Goal: Task Accomplishment & Management: Manage account settings

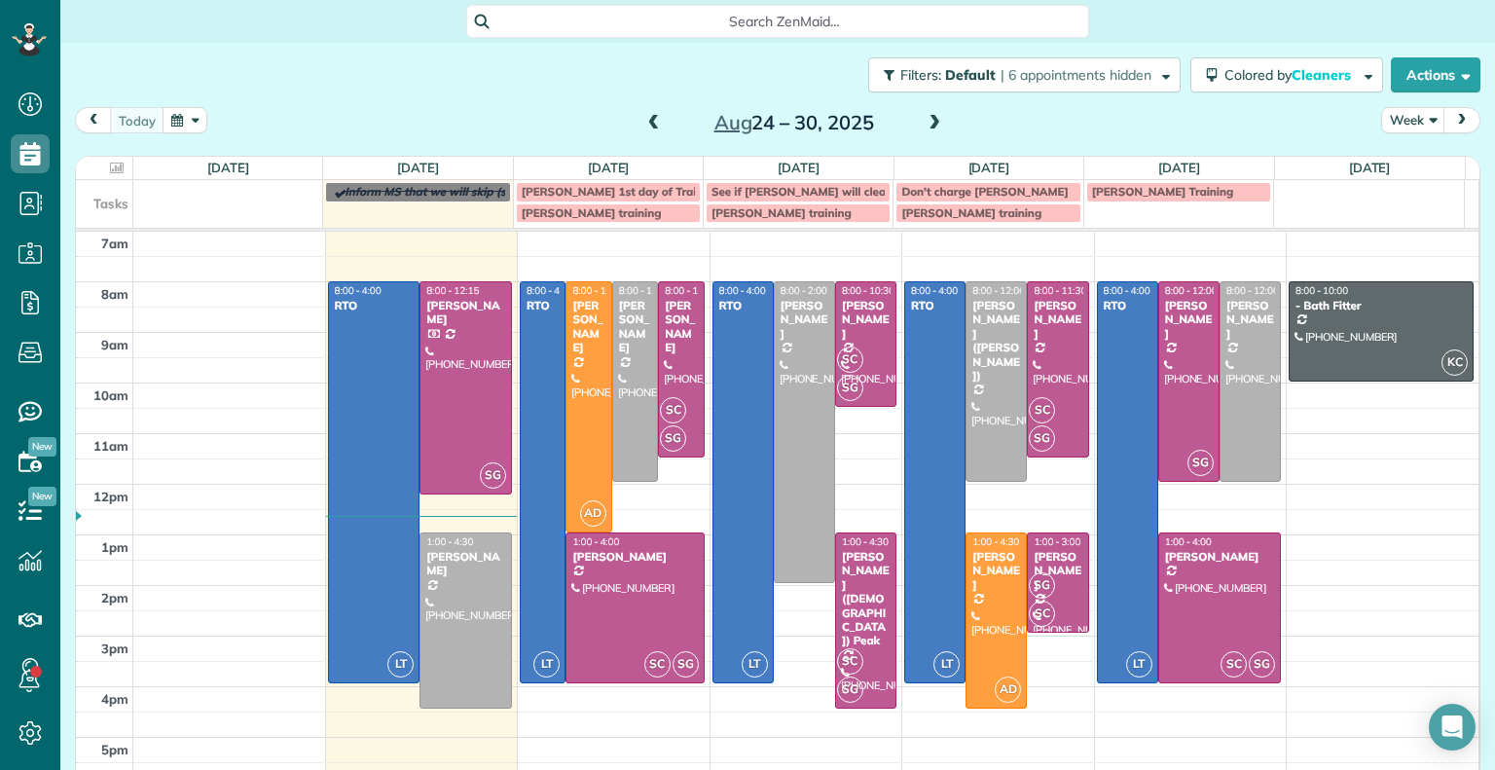
scroll to position [9, 9]
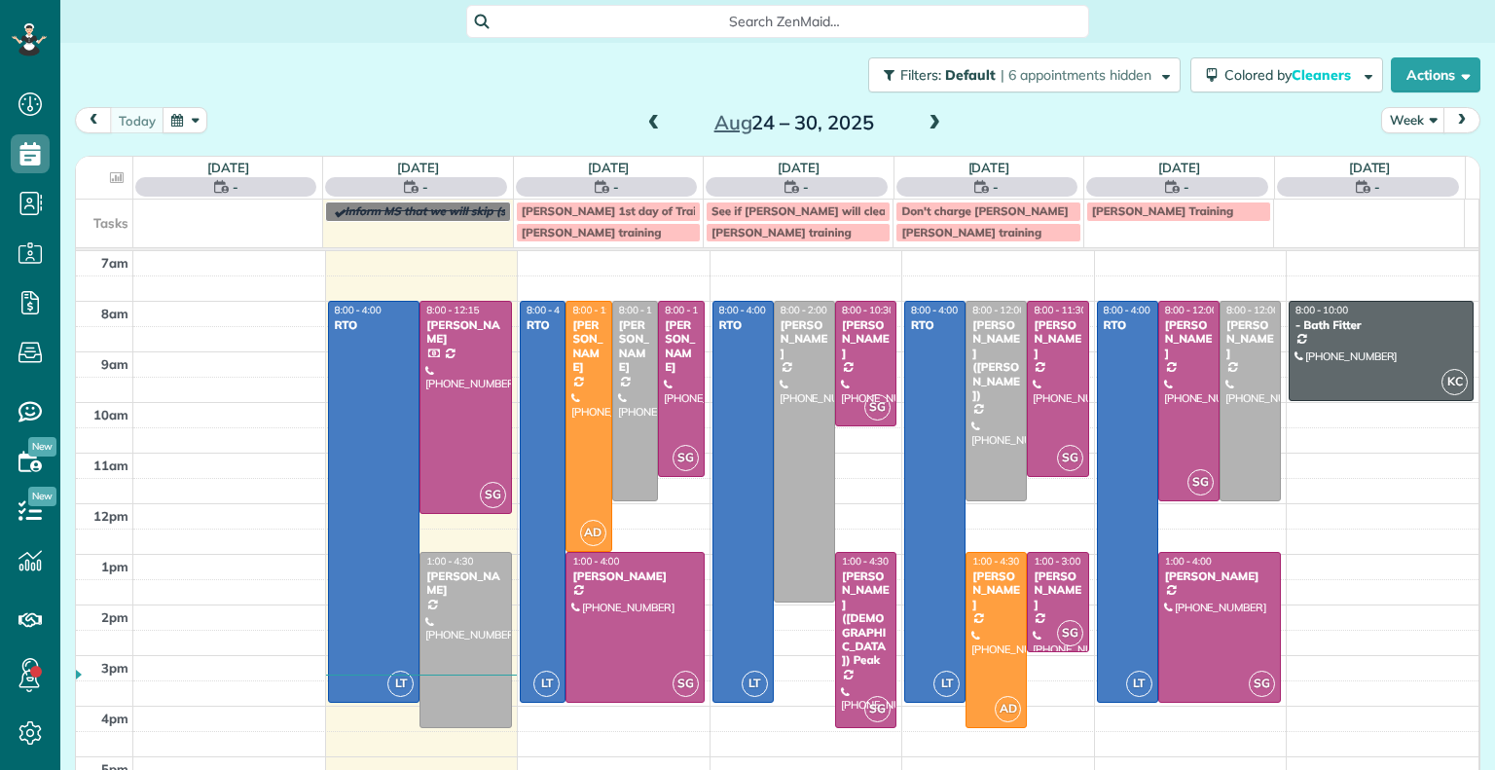
scroll to position [9, 9]
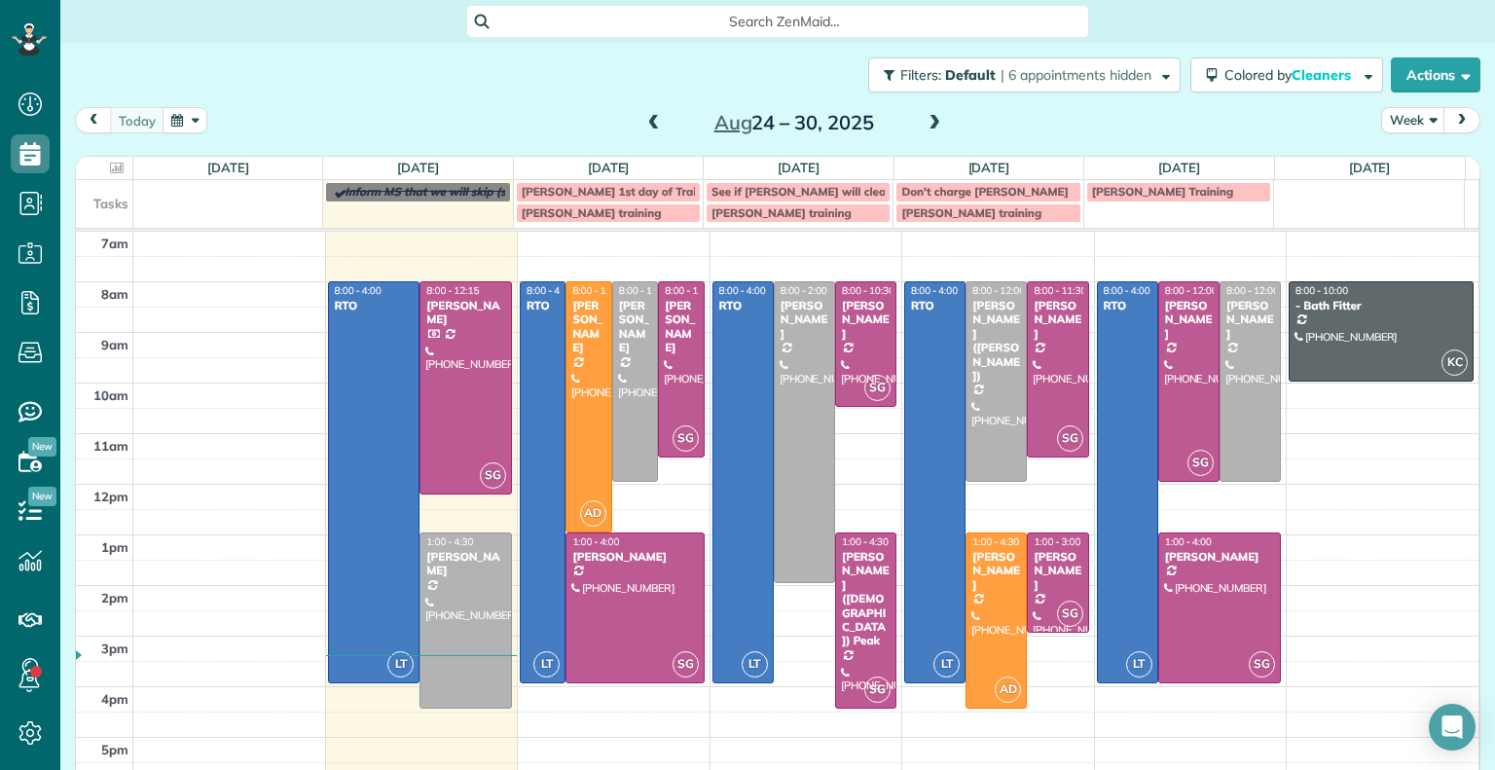
click at [644, 113] on span at bounding box center [654, 123] width 21 height 29
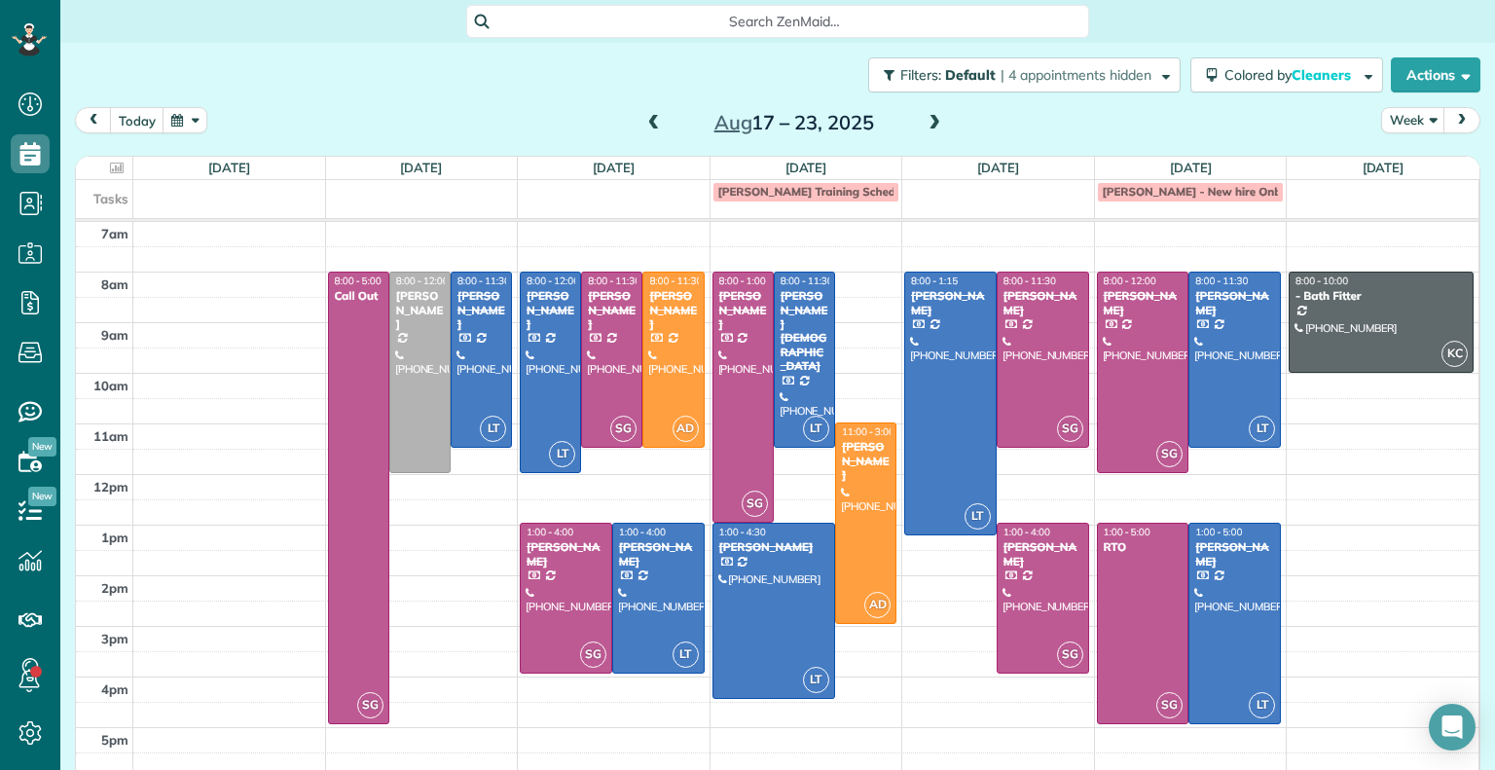
click at [926, 119] on span at bounding box center [934, 124] width 21 height 18
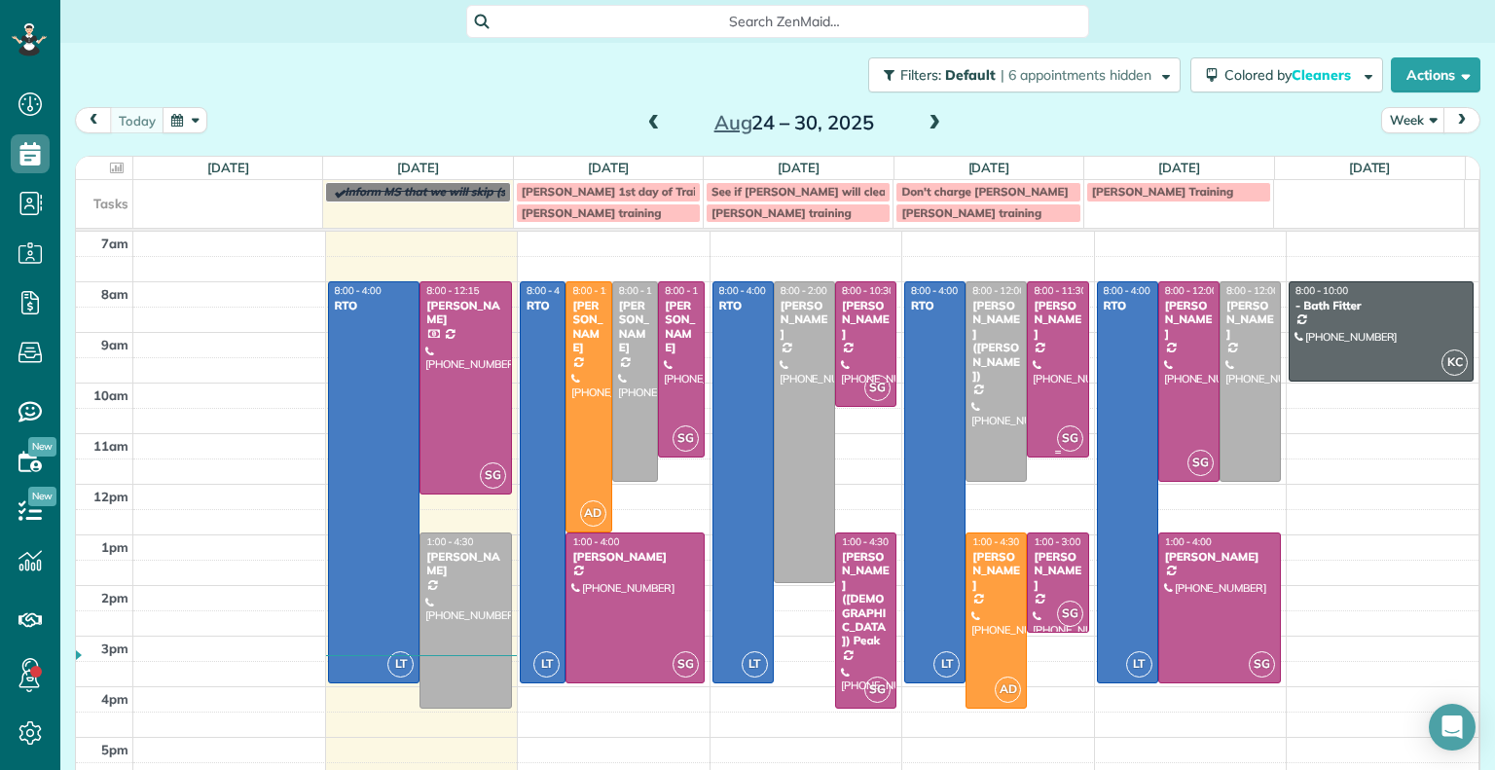
click at [1036, 380] on div at bounding box center [1057, 369] width 59 height 174
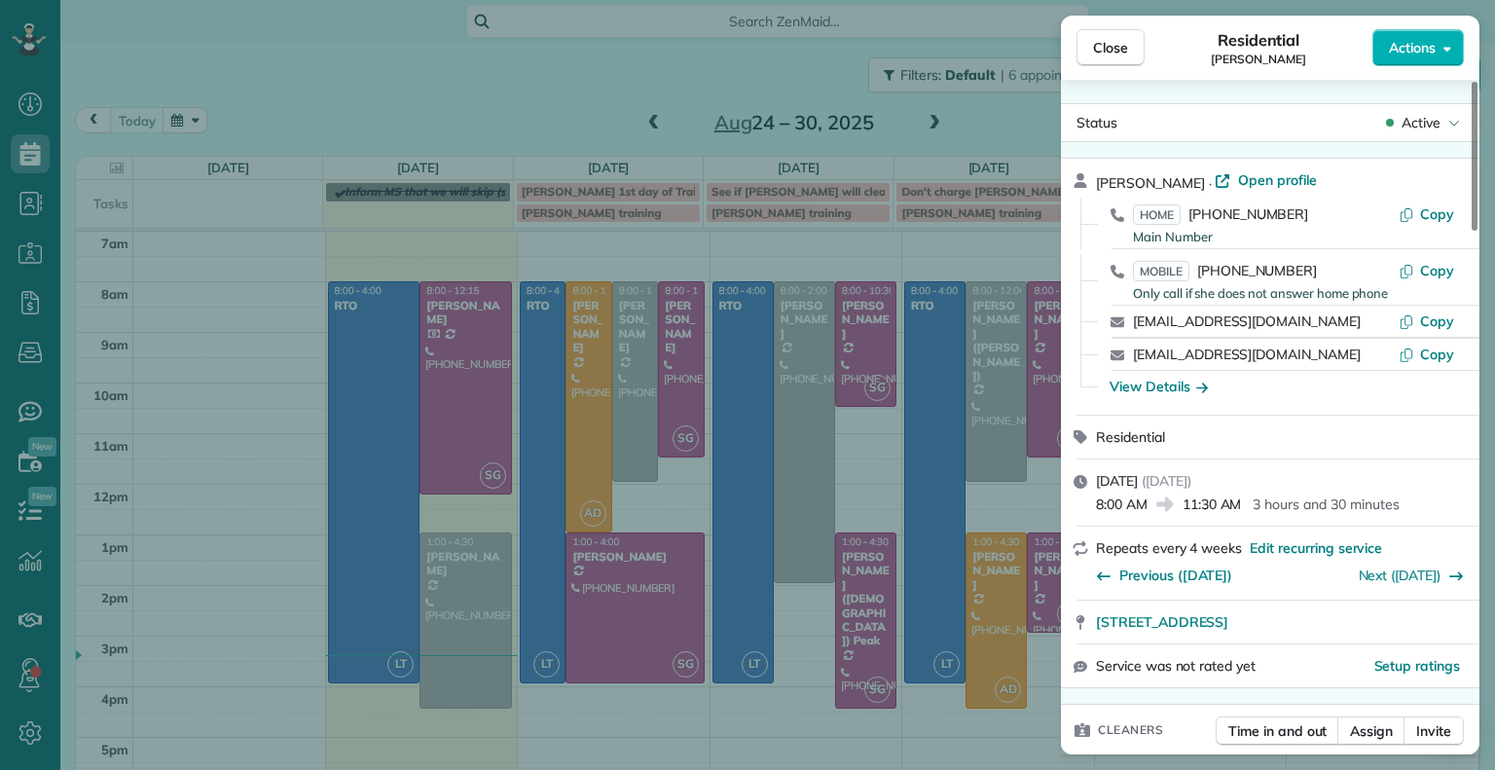
click at [1117, 43] on span "Close" at bounding box center [1110, 47] width 35 height 19
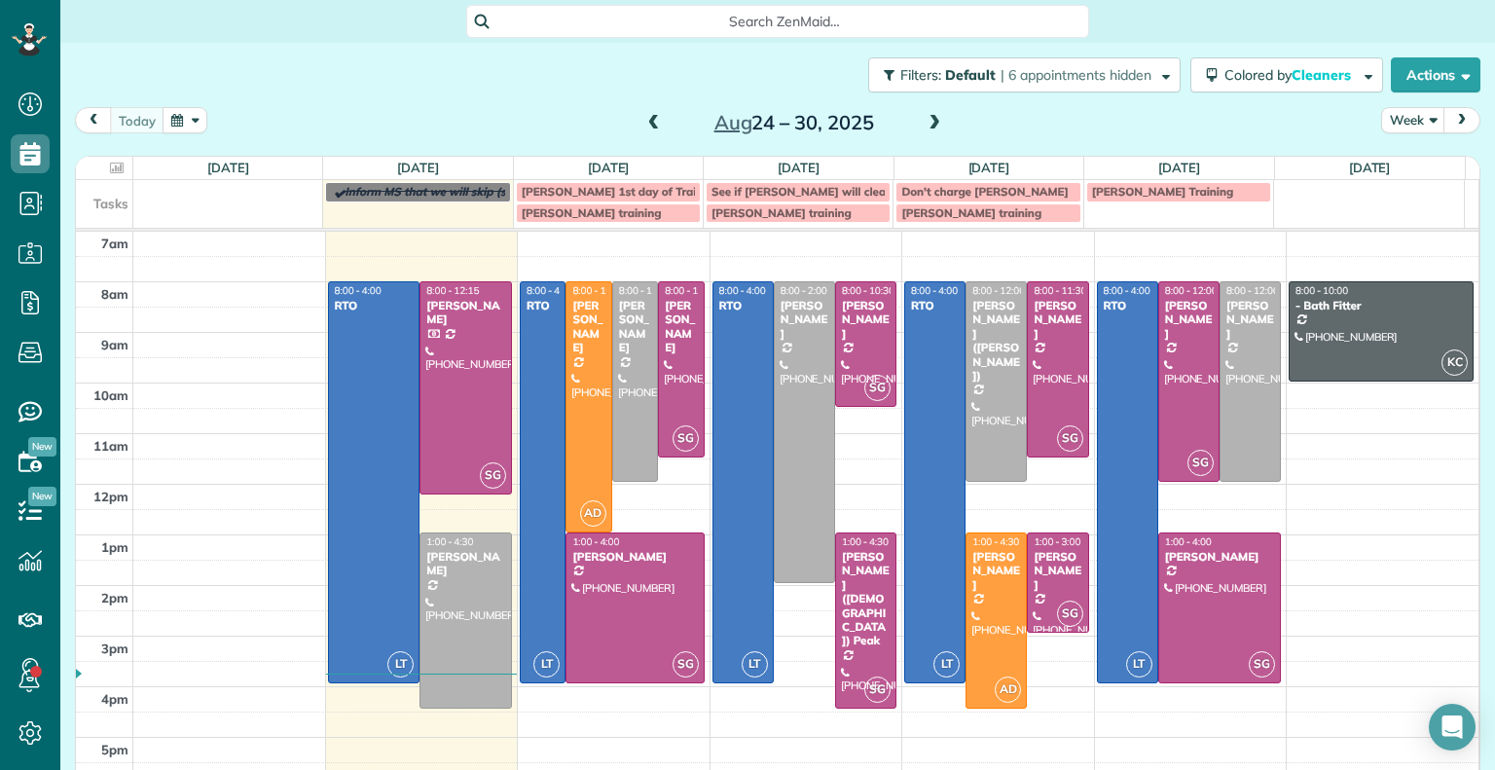
click at [644, 122] on span at bounding box center [654, 124] width 21 height 18
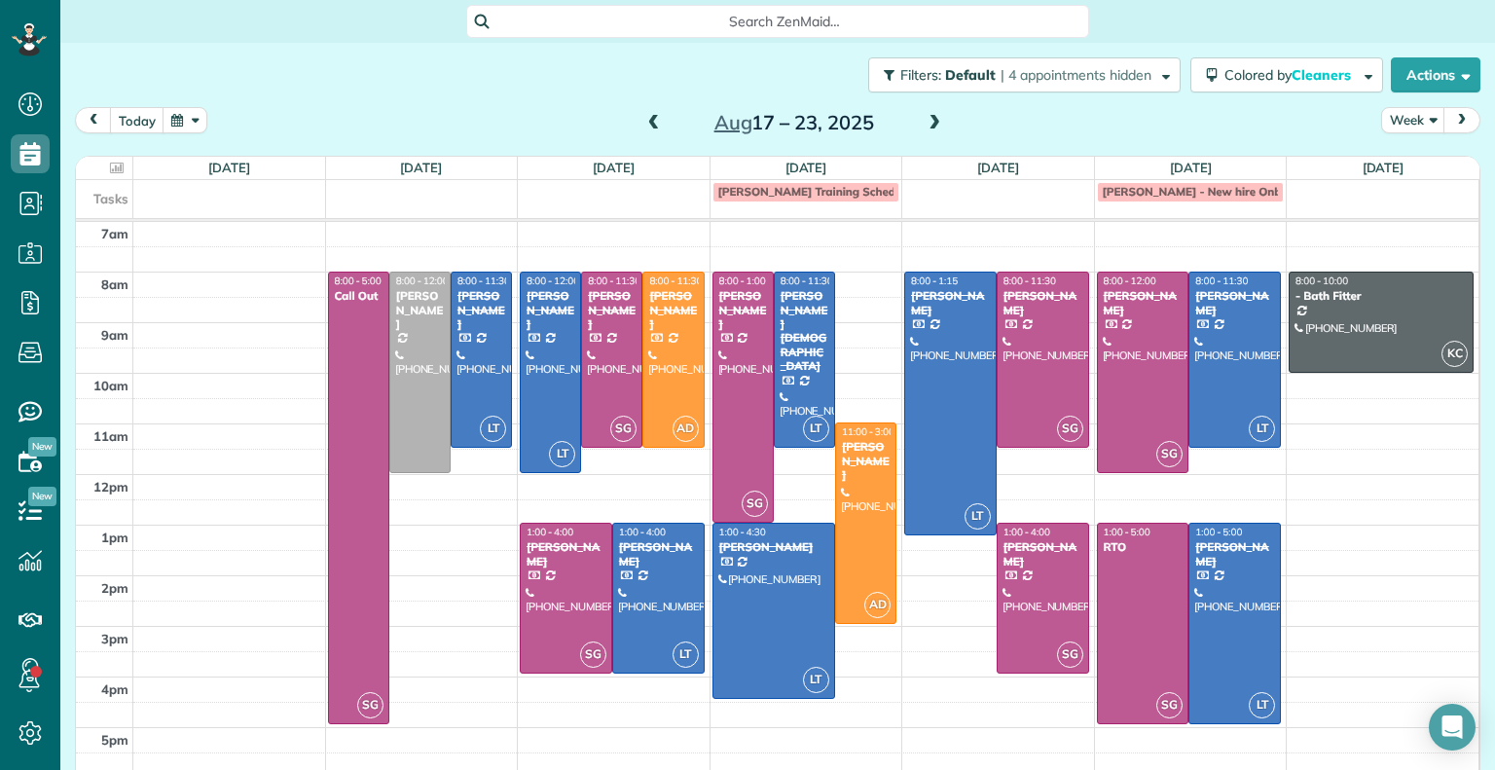
click at [644, 122] on span at bounding box center [654, 124] width 21 height 18
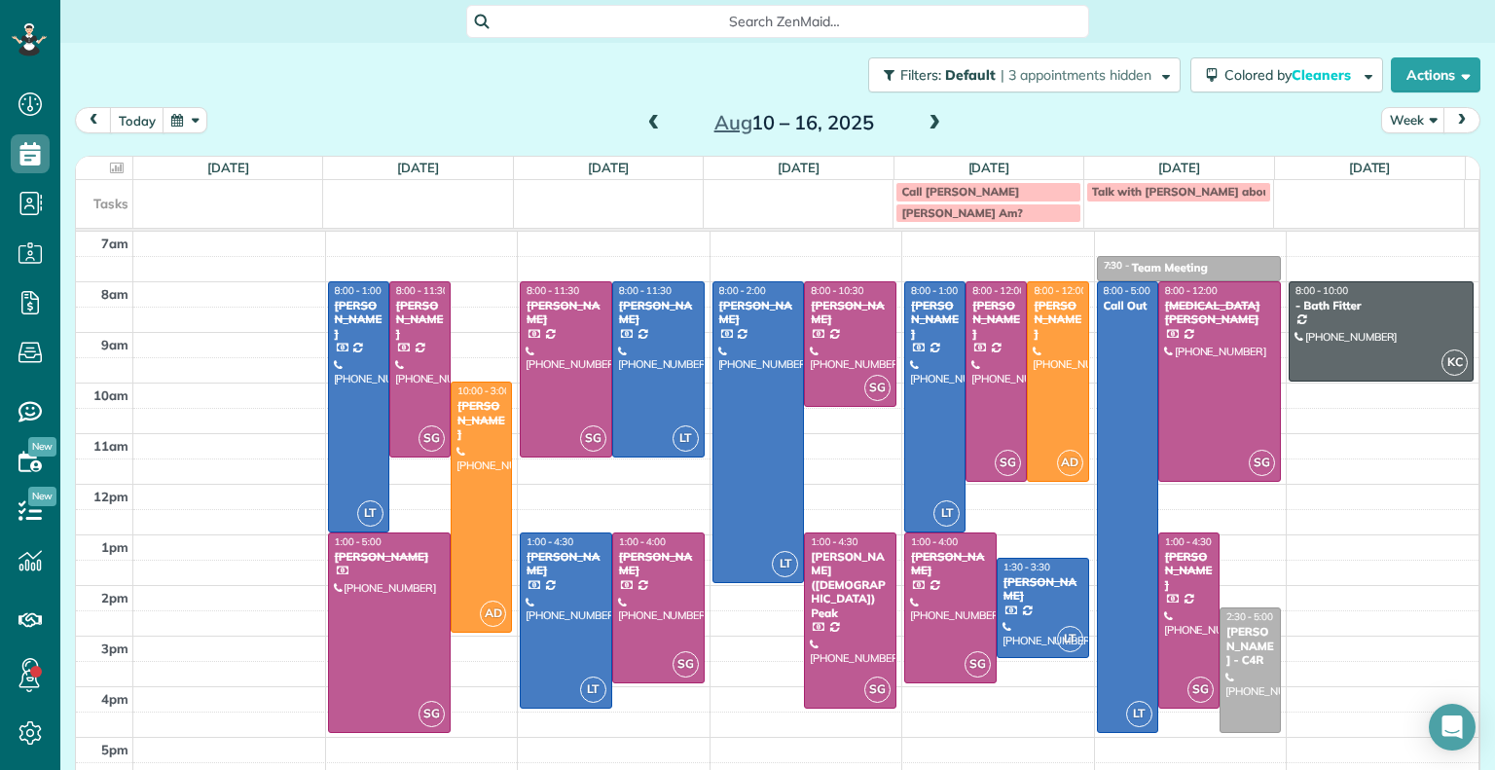
click at [644, 122] on span at bounding box center [654, 124] width 21 height 18
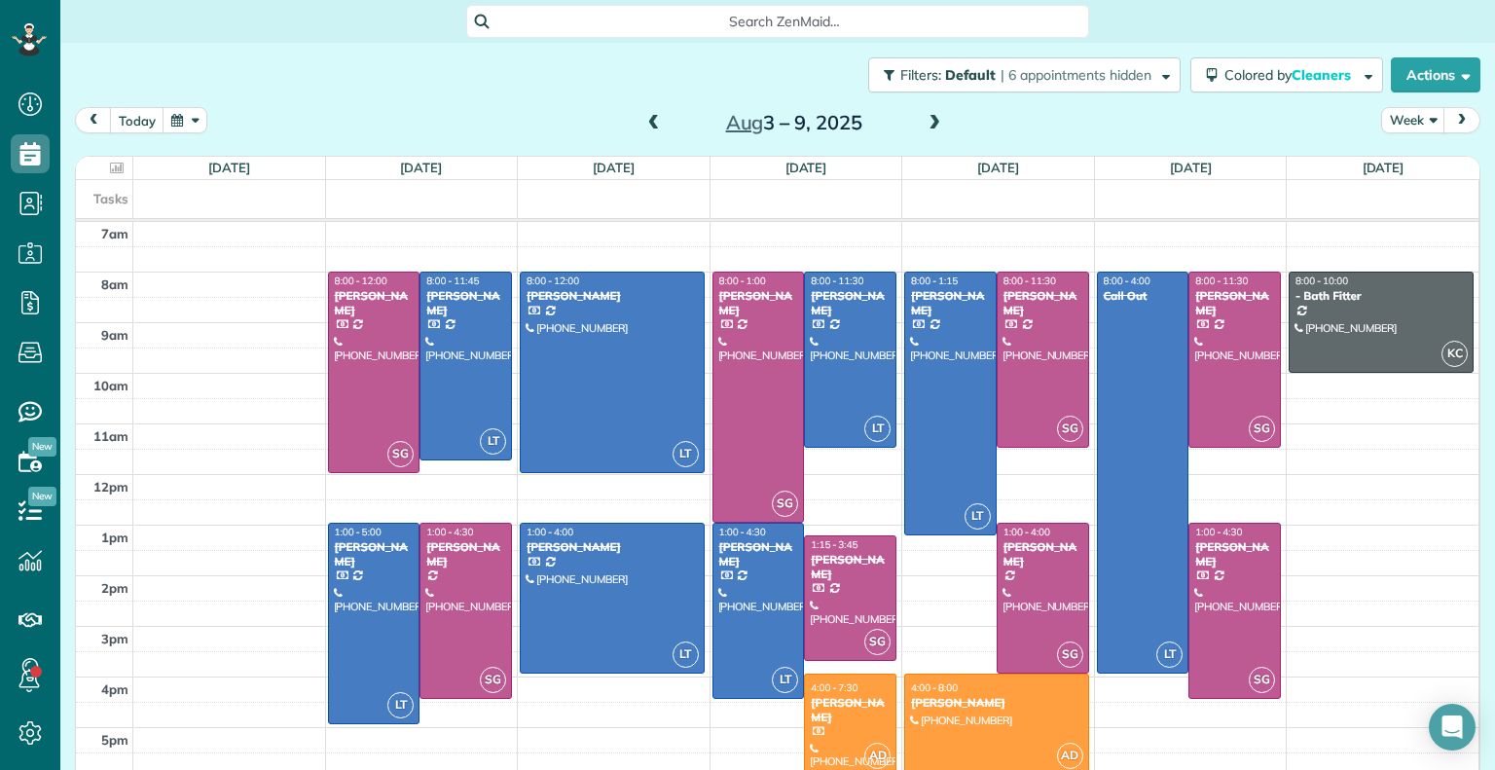
click at [926, 128] on span at bounding box center [934, 124] width 21 height 18
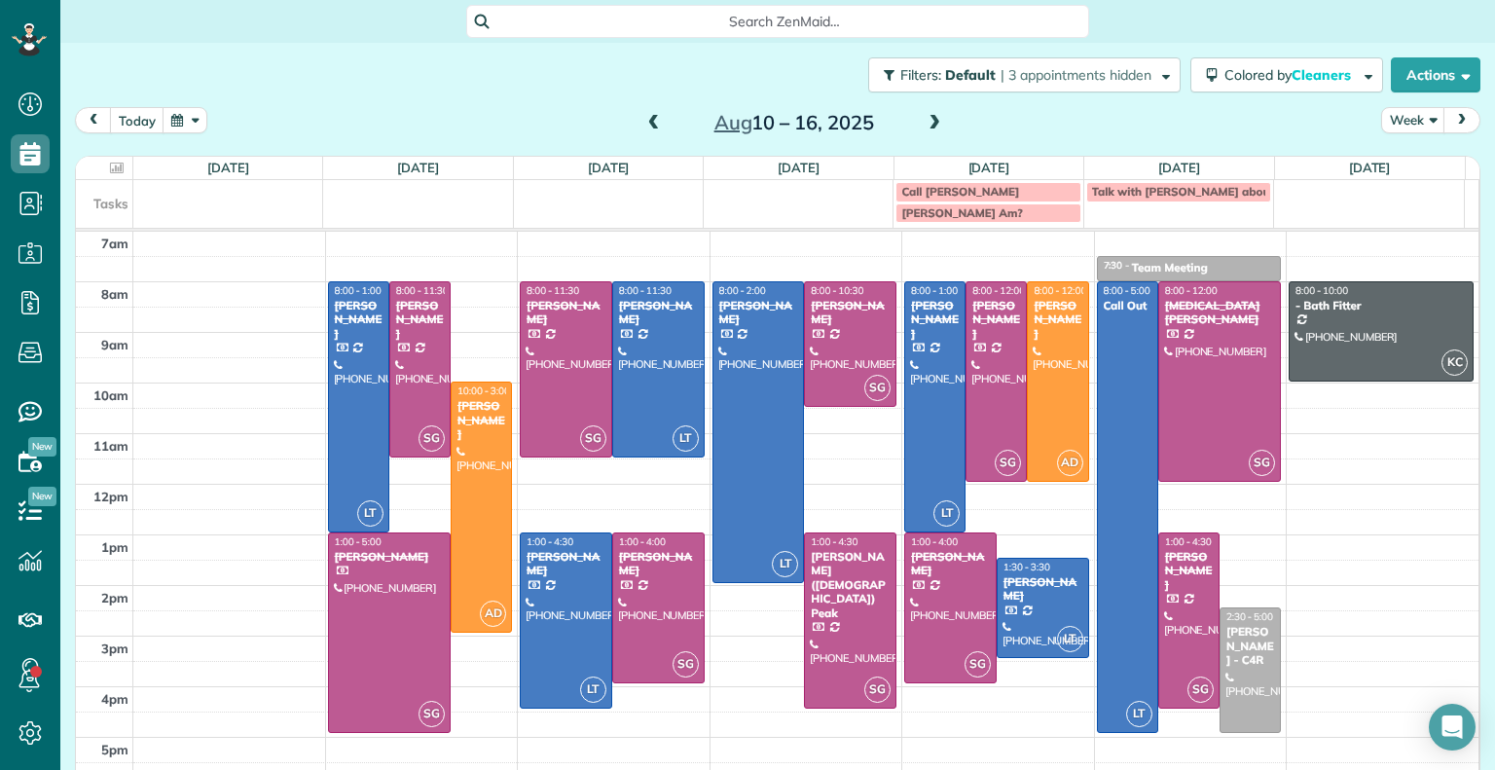
click at [926, 128] on span at bounding box center [934, 124] width 21 height 18
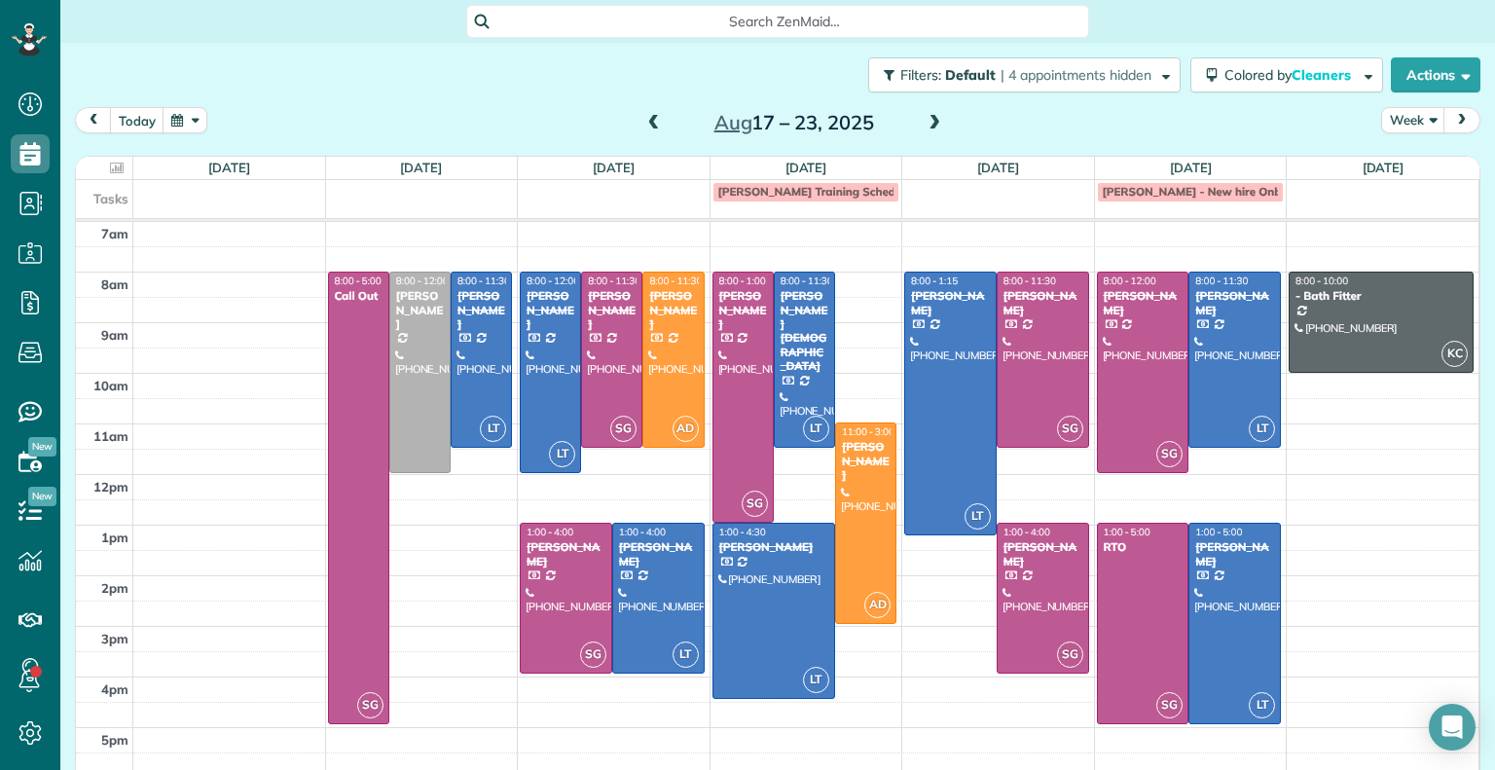
click at [649, 122] on span at bounding box center [654, 124] width 21 height 18
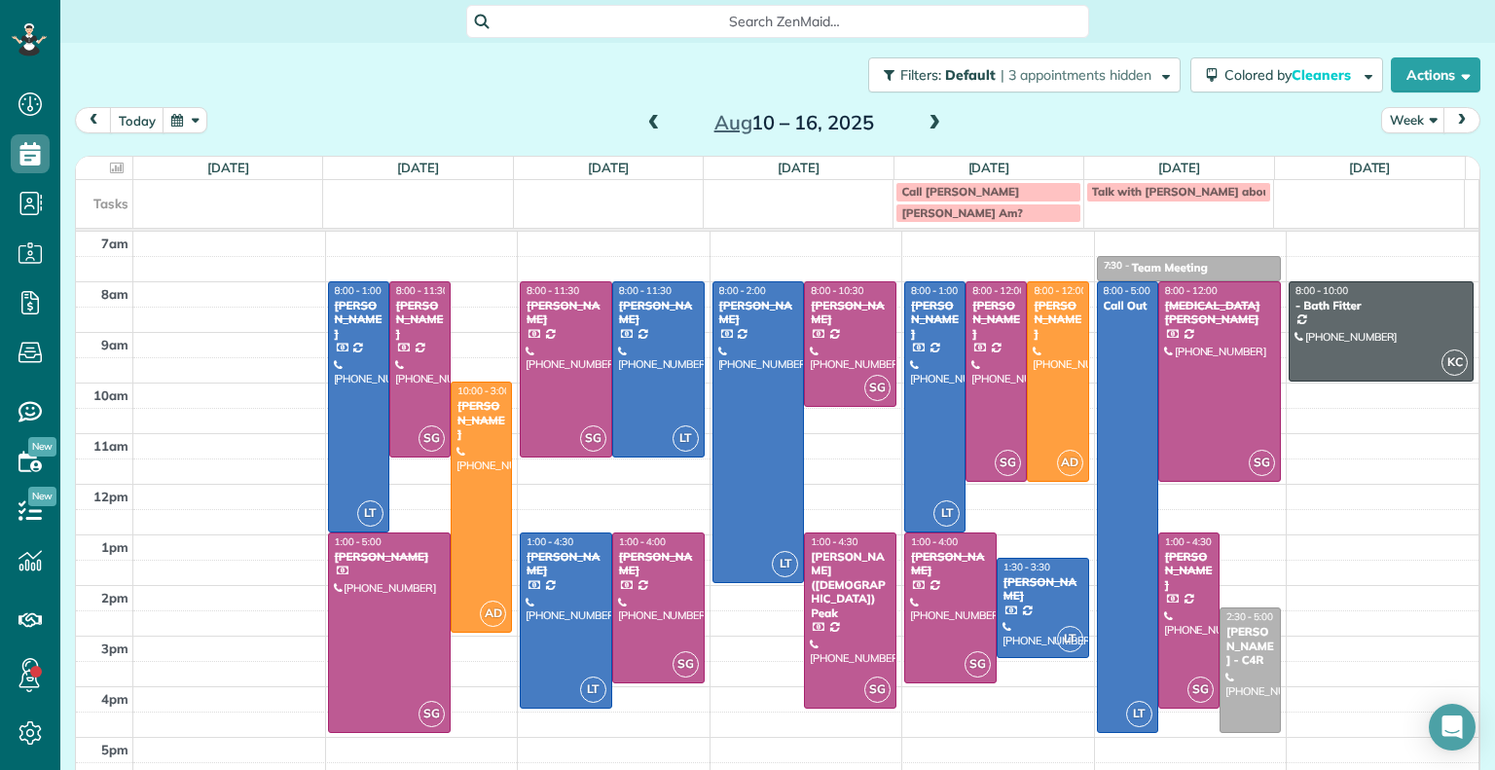
click at [649, 122] on span at bounding box center [654, 124] width 21 height 18
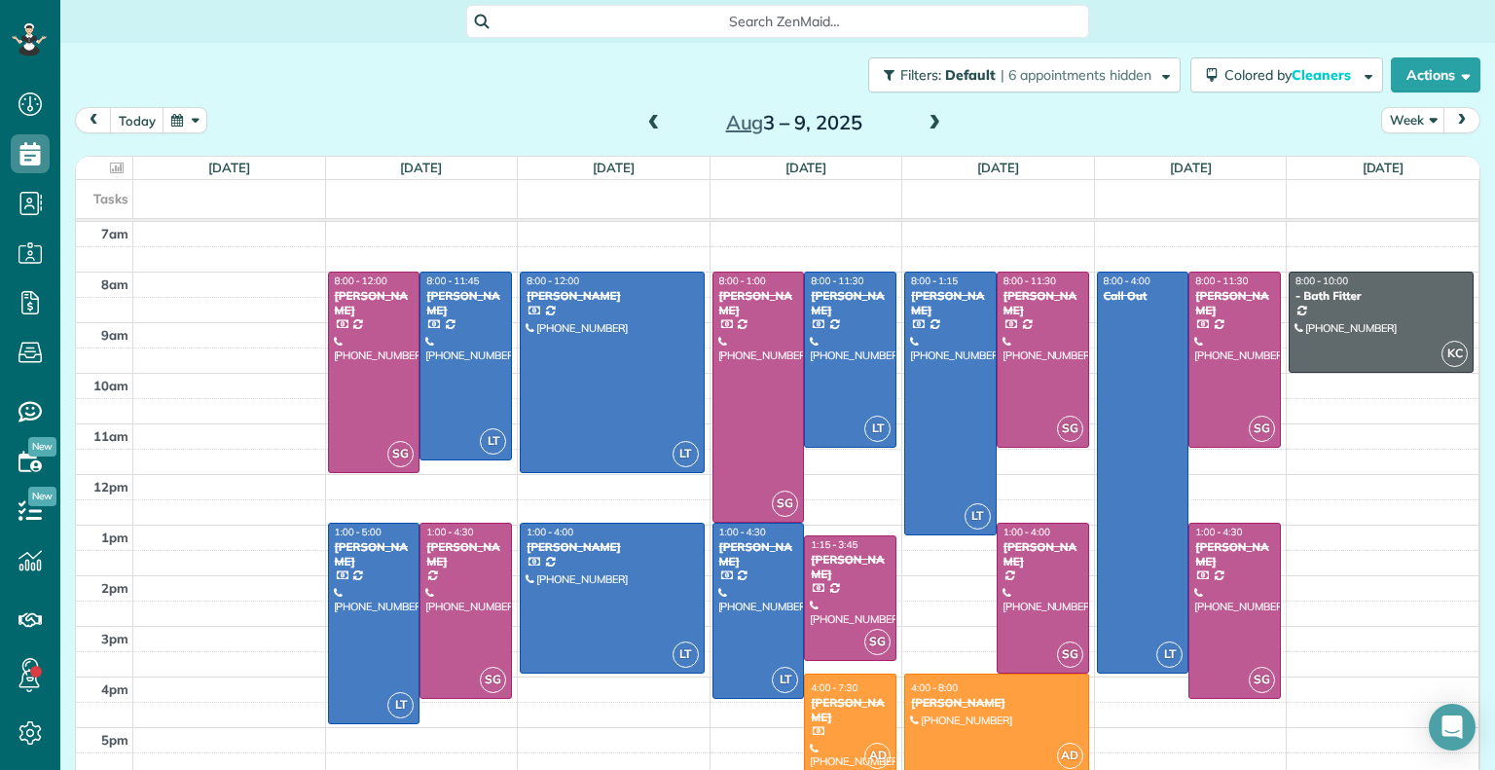
click at [644, 124] on span at bounding box center [654, 124] width 21 height 18
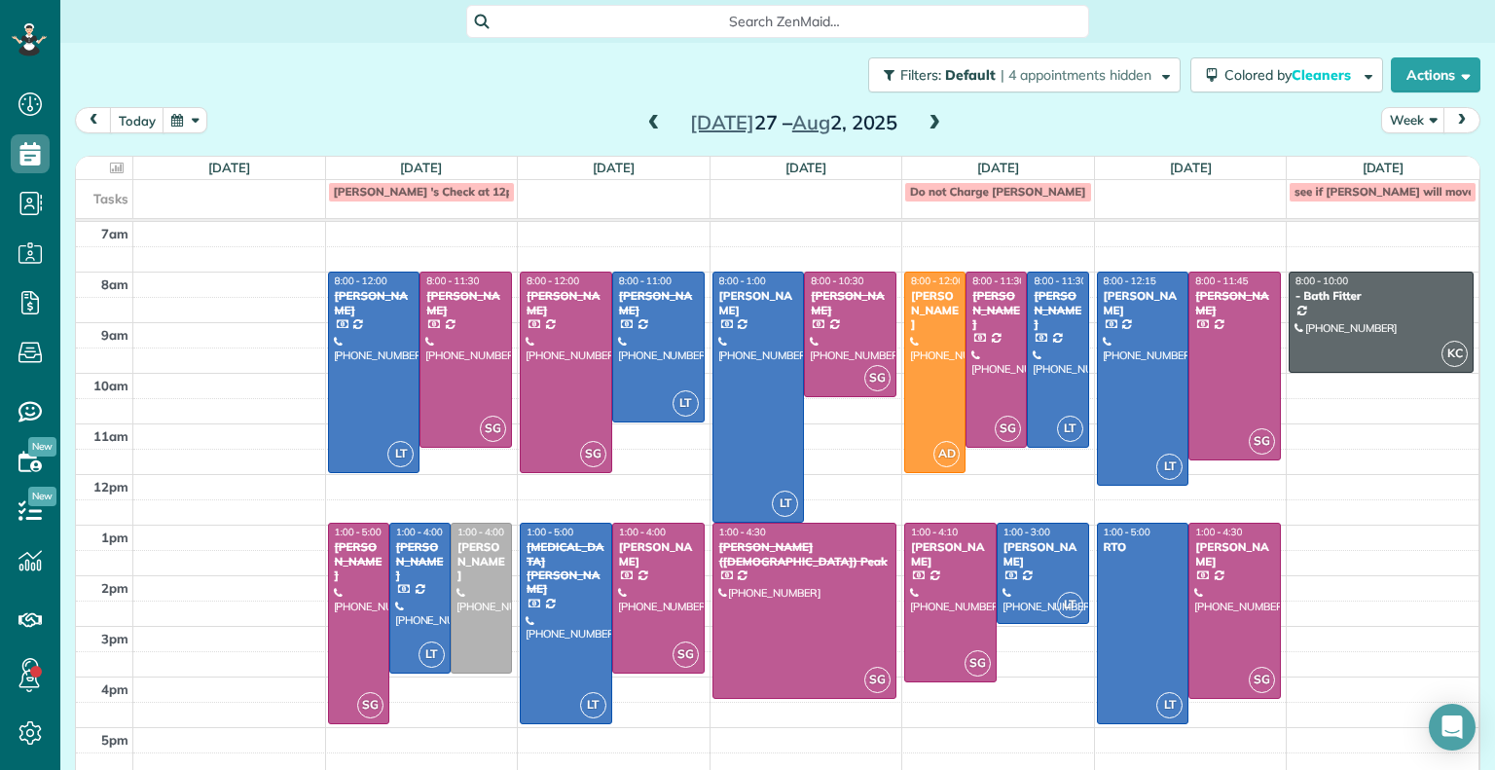
click at [924, 119] on span at bounding box center [934, 124] width 21 height 18
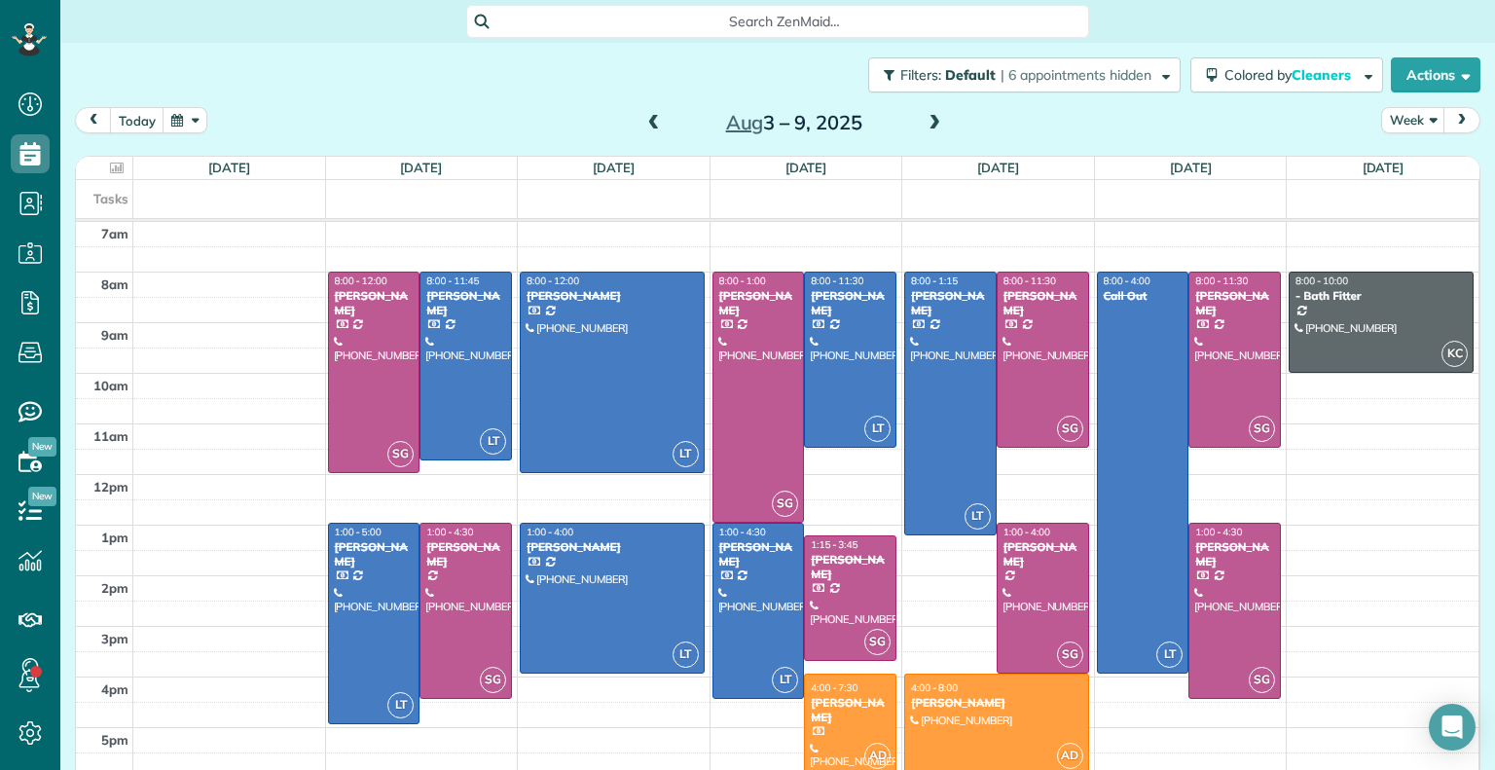
click at [924, 119] on span at bounding box center [934, 124] width 21 height 18
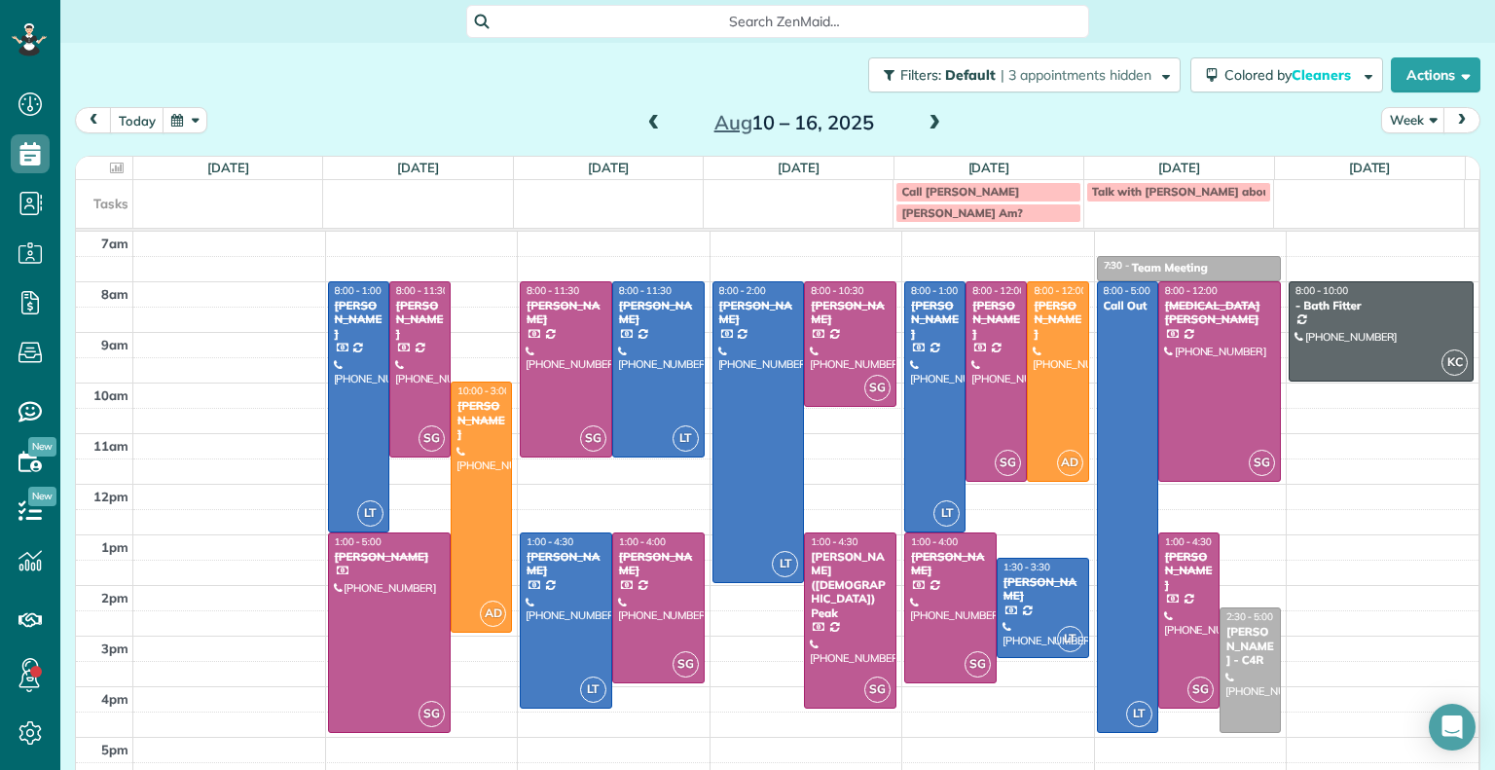
click at [927, 125] on span at bounding box center [934, 124] width 21 height 18
